Goal: Information Seeking & Learning: Compare options

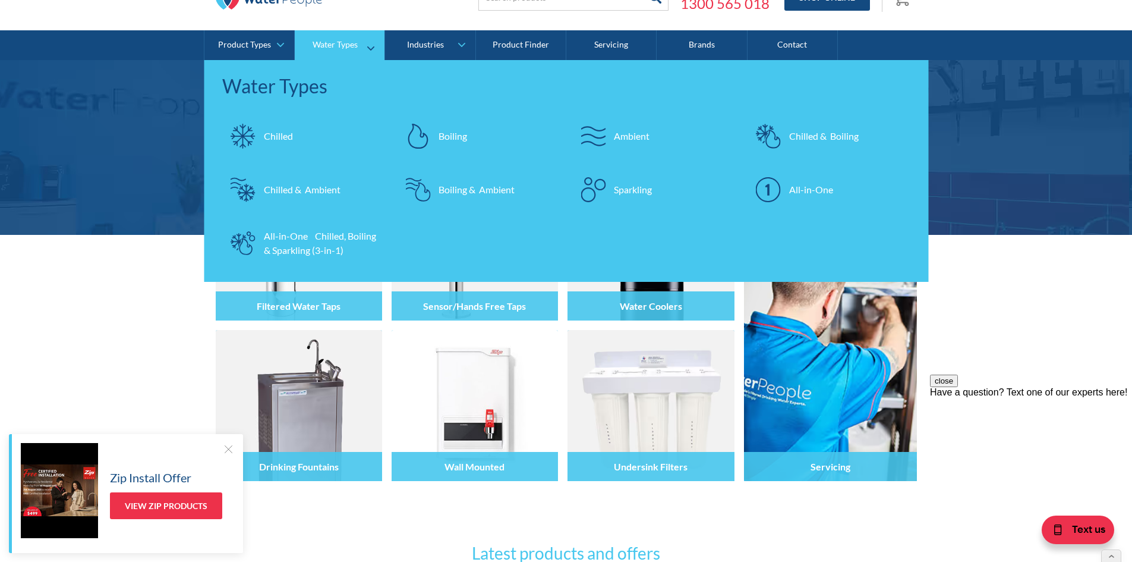
click at [279, 137] on div "Chilled" at bounding box center [278, 136] width 29 height 14
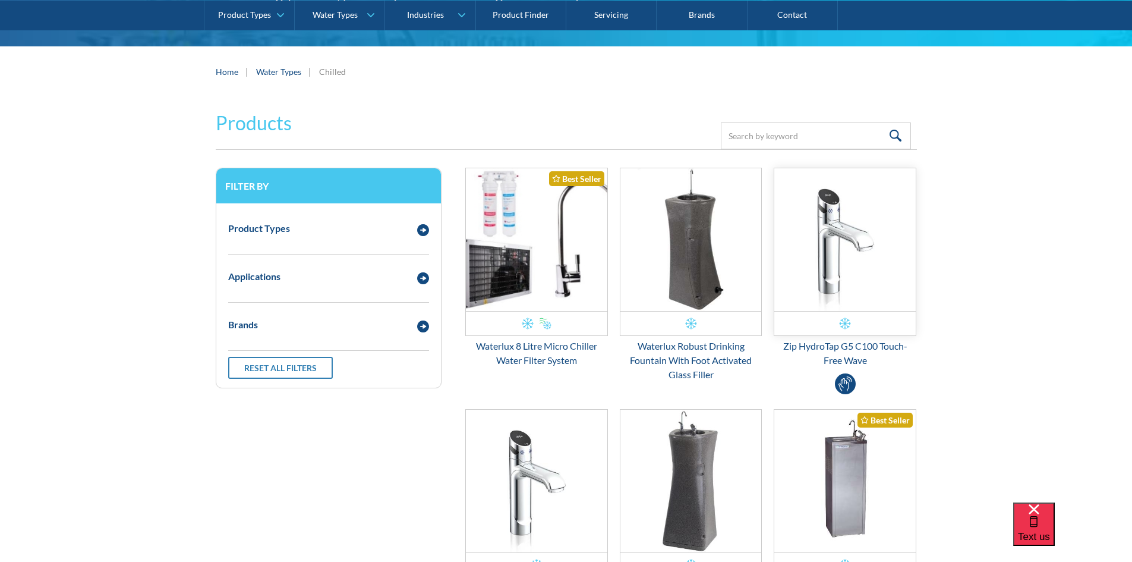
scroll to position [178, 0]
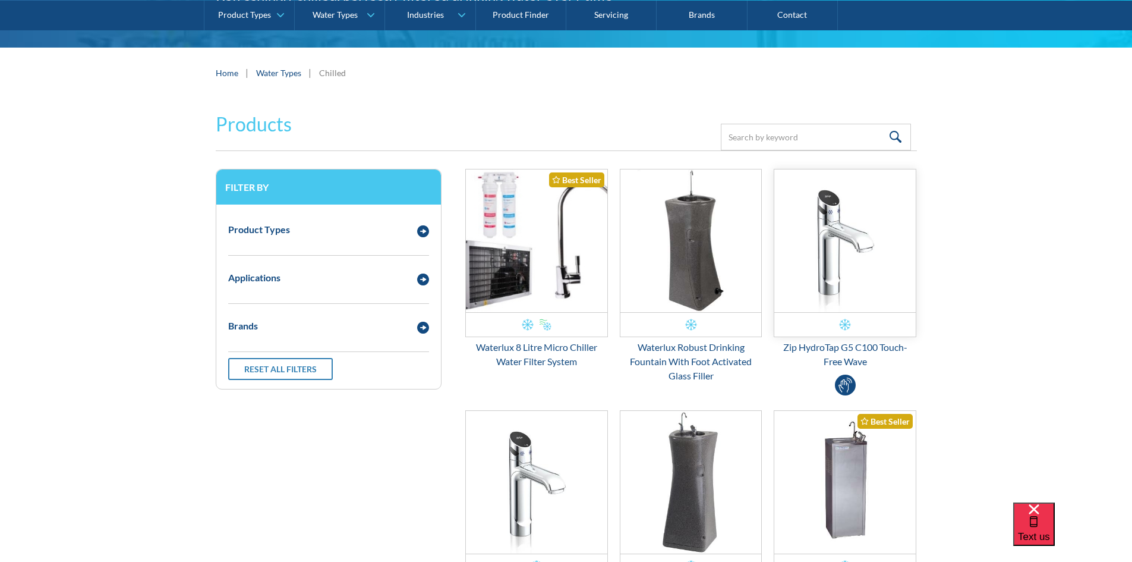
click at [826, 278] on img "Email Form 3" at bounding box center [845, 240] width 141 height 143
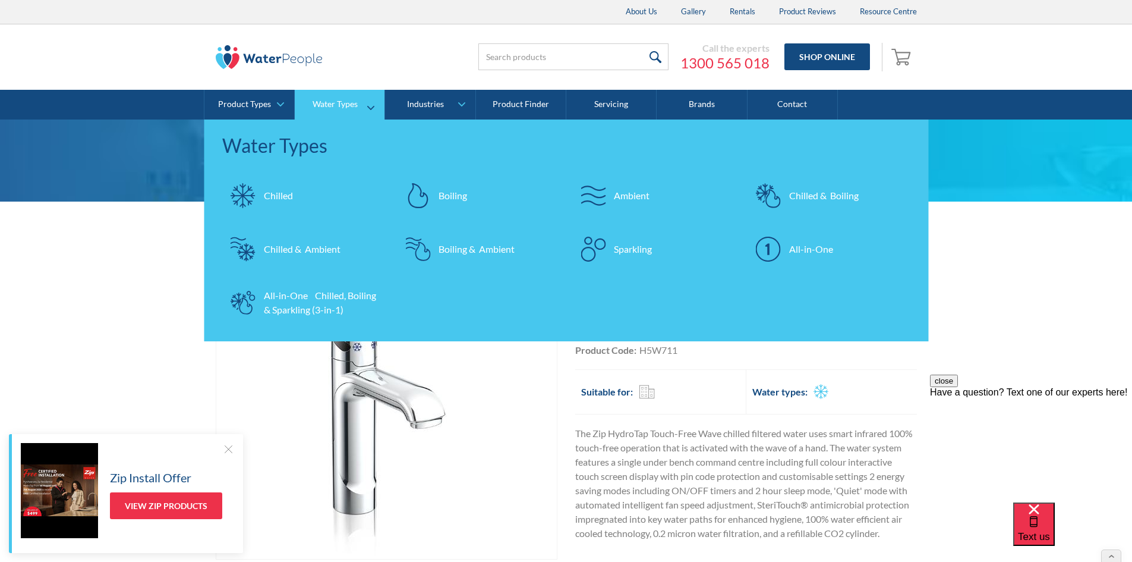
click at [829, 251] on div "All-in-One" at bounding box center [811, 249] width 44 height 14
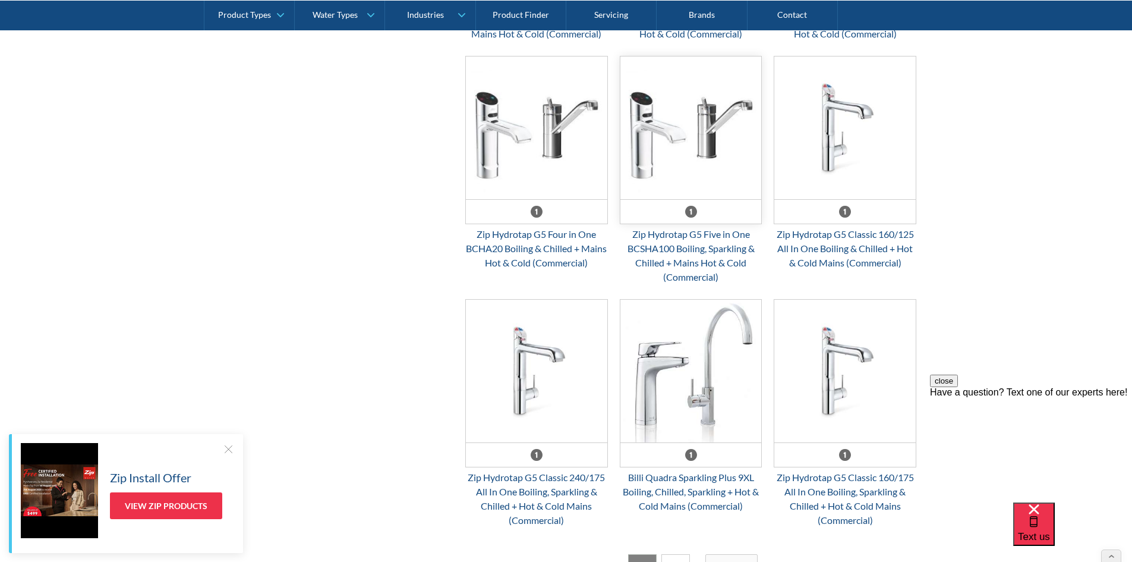
scroll to position [1902, 0]
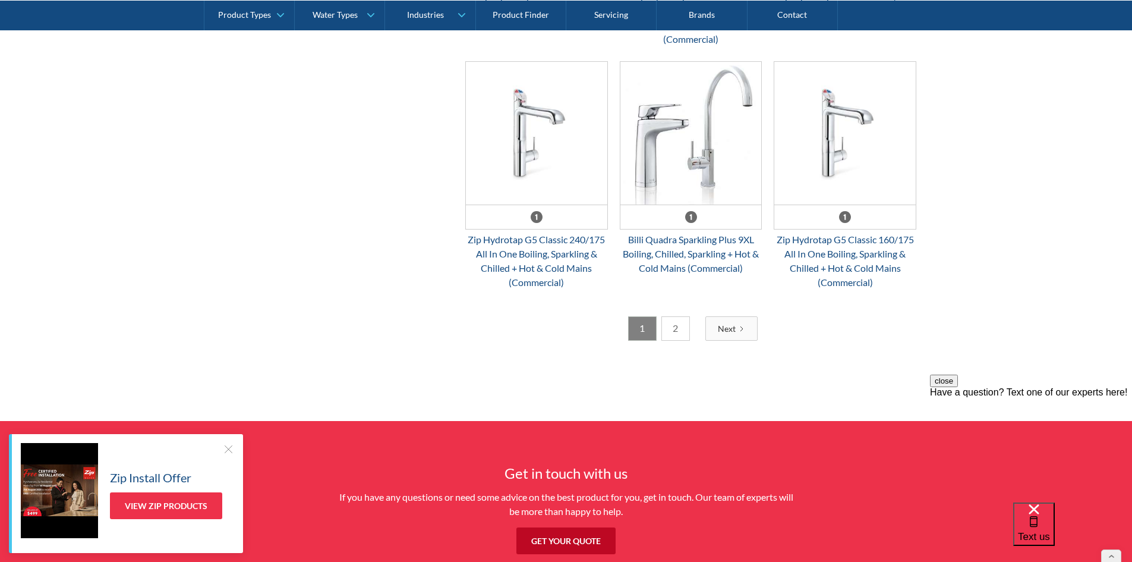
click at [686, 327] on link "2" at bounding box center [676, 328] width 29 height 24
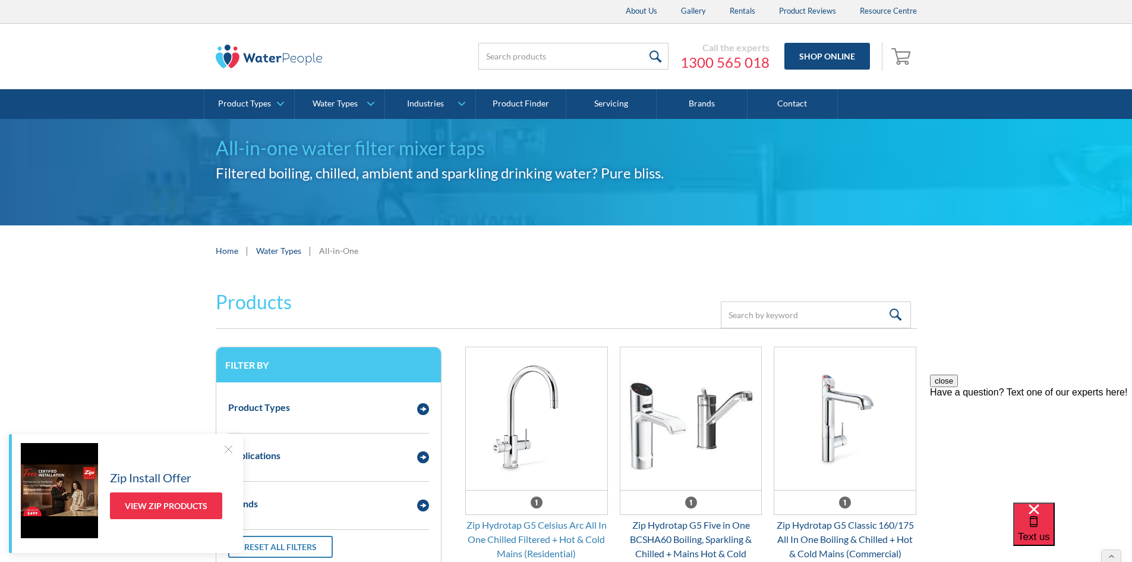
scroll to position [0, 0]
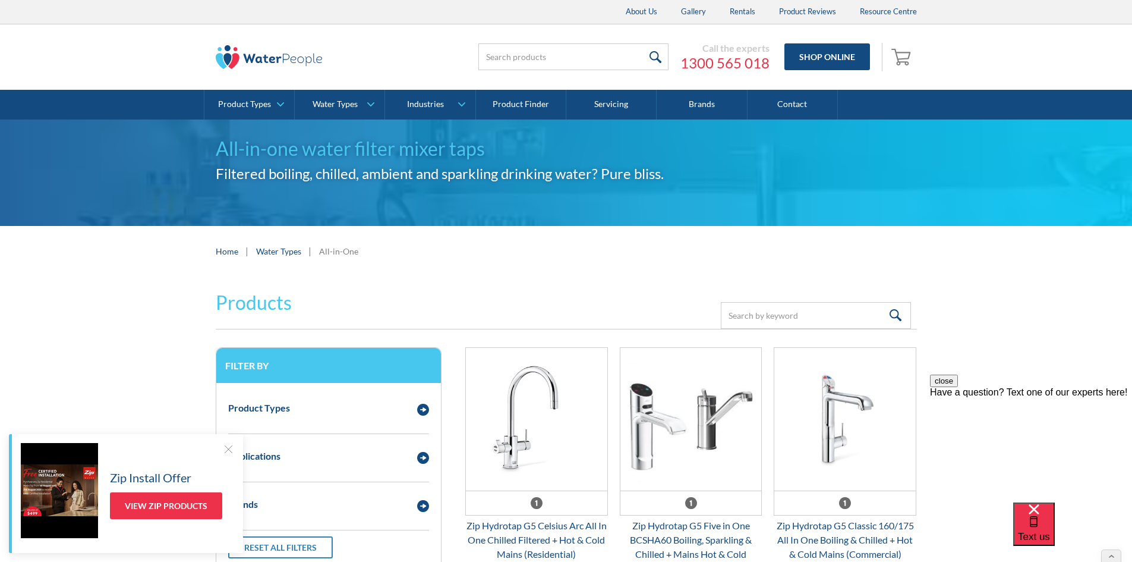
click at [268, 54] on img at bounding box center [269, 57] width 107 height 24
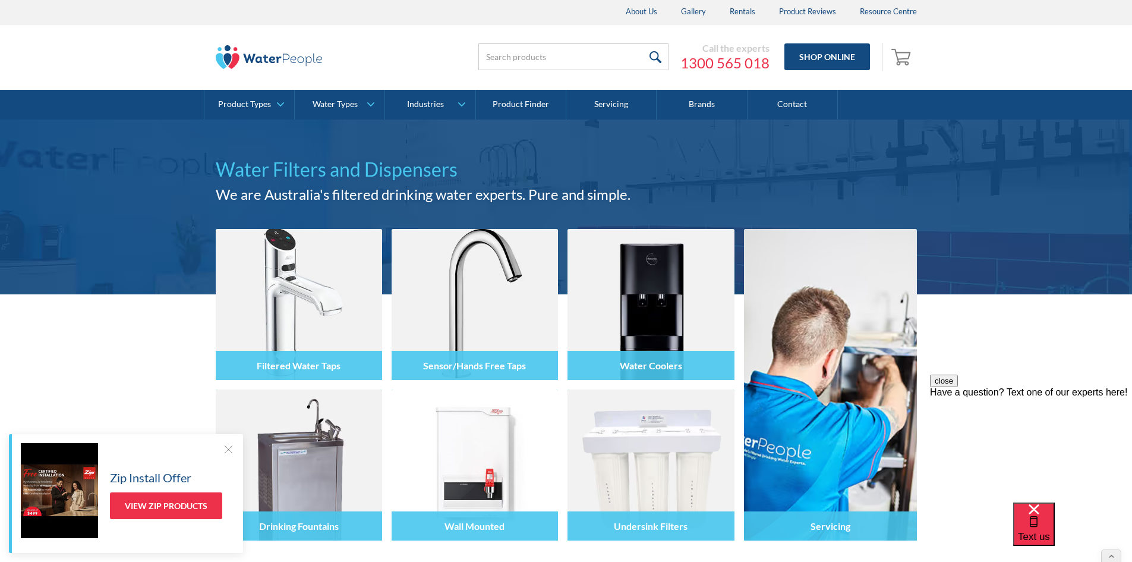
click at [233, 452] on div at bounding box center [228, 449] width 12 height 12
